Goal: Transaction & Acquisition: Subscribe to service/newsletter

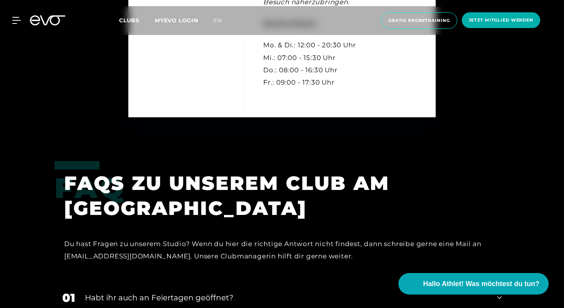
scroll to position [2894, 0]
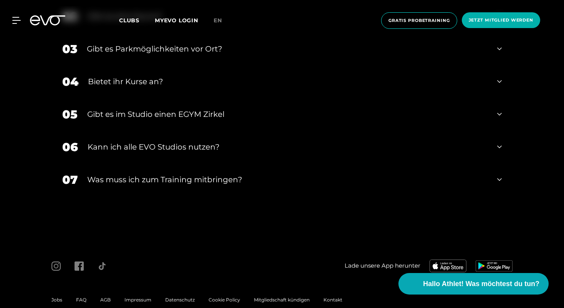
click at [132, 297] on span "Impressum" at bounding box center [138, 300] width 27 height 6
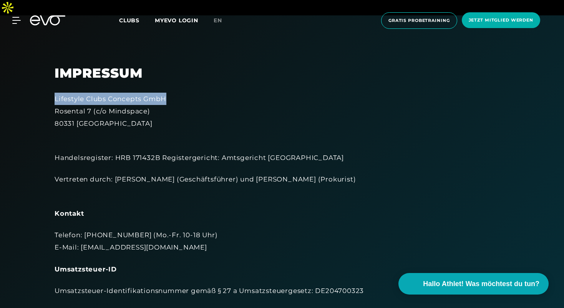
drag, startPoint x: 177, startPoint y: 85, endPoint x: 44, endPoint y: 82, distance: 132.6
copy div "Lifestyle Clubs Concepts GmbH"
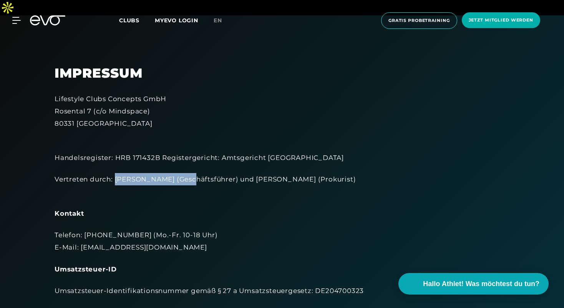
drag, startPoint x: 185, startPoint y: 163, endPoint x: 115, endPoint y: 164, distance: 70.3
click at [115, 173] on div "Vertreten durch: [PERSON_NAME] (Geschäftsführer) und [PERSON_NAME] (Prokurist)" at bounding box center [282, 185] width 455 height 25
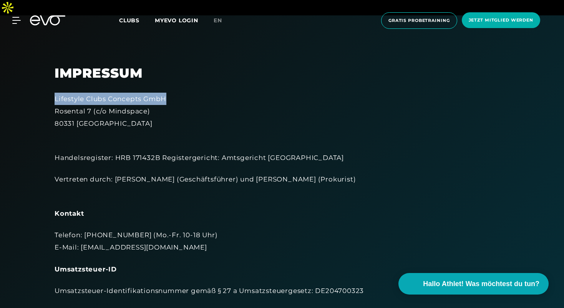
drag, startPoint x: 178, startPoint y: 83, endPoint x: 46, endPoint y: 83, distance: 131.8
copy div "Lifestyle Clubs Concepts GmbH"
click at [256, 65] on h2 "Impressum" at bounding box center [282, 73] width 455 height 16
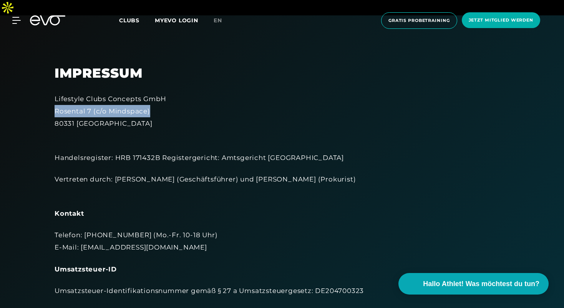
drag, startPoint x: 159, startPoint y: 95, endPoint x: 52, endPoint y: 93, distance: 106.8
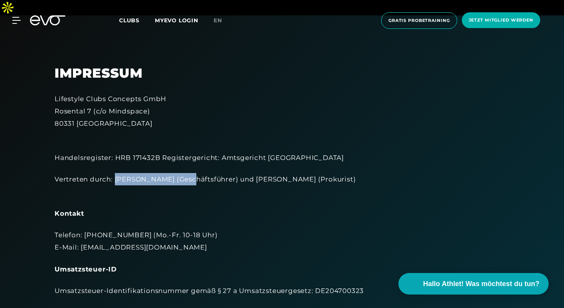
drag, startPoint x: 184, startPoint y: 166, endPoint x: 115, endPoint y: 166, distance: 69.6
click at [115, 173] on div "Vertreten durch: [PERSON_NAME] (Geschäftsführer) und [PERSON_NAME] (Prokurist)" at bounding box center [282, 185] width 455 height 25
copy div "[PERSON_NAME]"
click at [222, 139] on div "Handelsregister: HRB 171432B Registergericht: Amtsgericht [GEOGRAPHIC_DATA]" at bounding box center [282, 151] width 455 height 25
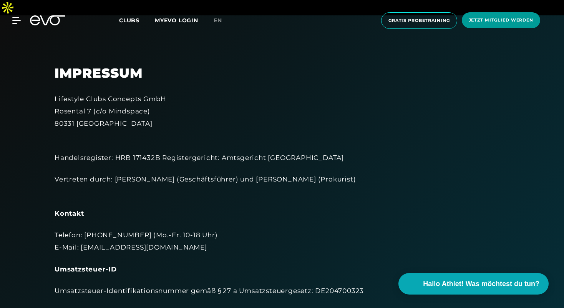
click at [481, 20] on span "Jetzt Mitglied werden" at bounding box center [501, 20] width 65 height 7
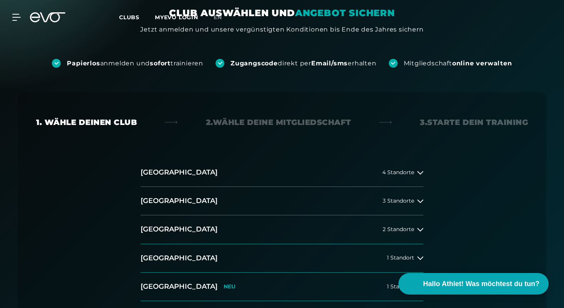
scroll to position [115, 0]
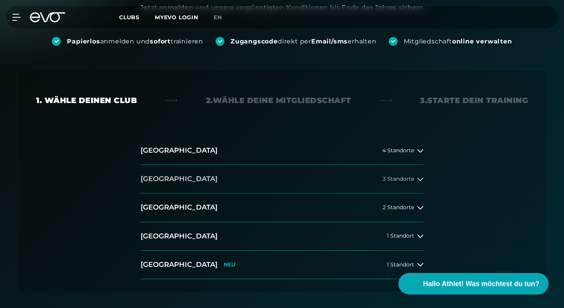
click at [194, 165] on button "[GEOGRAPHIC_DATA] 3 Standorte" at bounding box center [282, 179] width 283 height 28
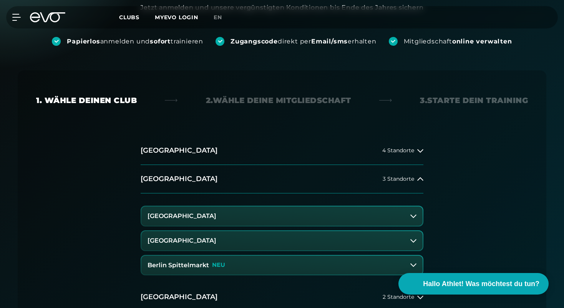
scroll to position [199, 0]
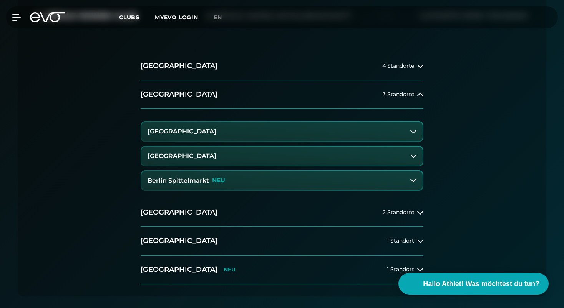
click at [236, 146] on button "[GEOGRAPHIC_DATA]" at bounding box center [281, 155] width 281 height 19
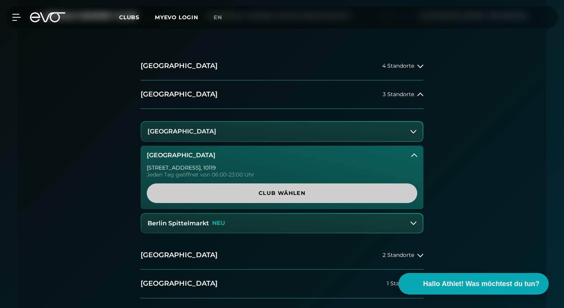
click at [236, 189] on span "Club wählen" at bounding box center [282, 193] width 234 height 8
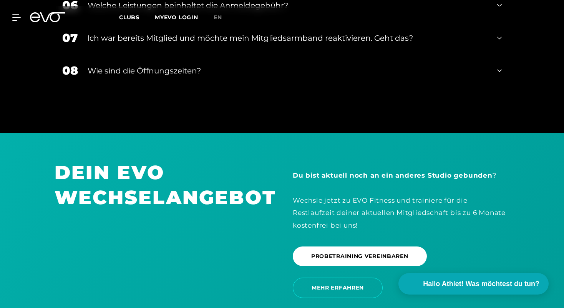
scroll to position [1643, 0]
